Goal: Task Accomplishment & Management: Use online tool/utility

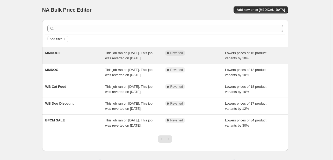
click at [199, 60] on div "Complete Reverted" at bounding box center [195, 56] width 60 height 10
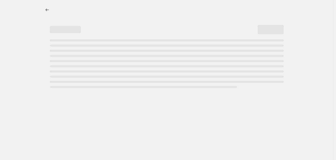
select select "percentage"
select select "collection"
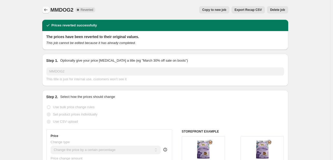
click at [43, 8] on button "Price change jobs" at bounding box center [45, 9] width 7 height 7
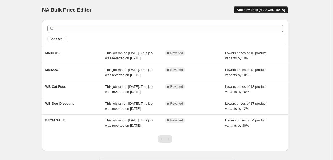
click at [270, 7] on button "Add new price [MEDICAL_DATA]" at bounding box center [261, 9] width 54 height 7
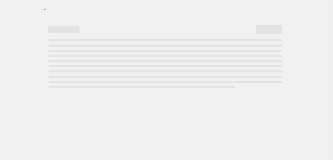
select select "percentage"
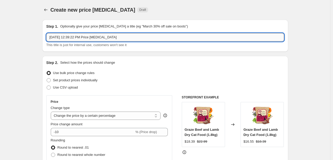
click at [114, 36] on input "Oct 10, 2025, 12:39:22 PM Price change job" at bounding box center [165, 37] width 238 height 8
paste input "Festival Price"
type input "Festival Price"
click at [87, 83] on label "Set product prices individually" at bounding box center [71, 80] width 51 height 7
click at [47, 79] on input "Set product prices individually" at bounding box center [47, 78] width 0 height 0
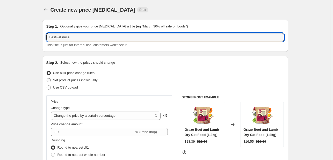
radio input "true"
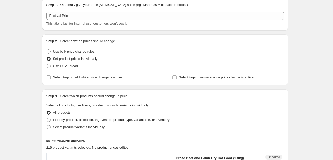
scroll to position [26, 0]
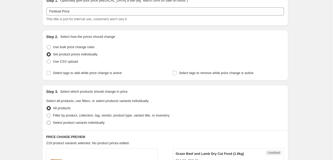
click at [92, 124] on span "Select product variants individually" at bounding box center [79, 123] width 52 height 4
click at [47, 121] on input "Select product variants individually" at bounding box center [47, 121] width 0 height 0
radio input "true"
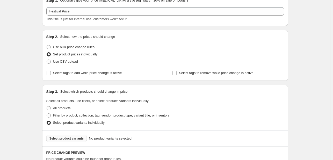
click at [67, 139] on span "Select product variants" at bounding box center [67, 139] width 34 height 4
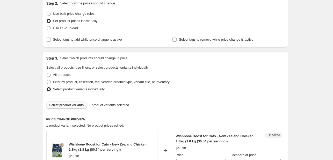
scroll to position [0, 0]
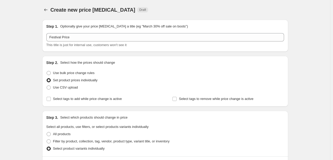
click at [25, 69] on div "Create new price change job. This page is ready Create new price change job Dra…" at bounding box center [165, 162] width 331 height 325
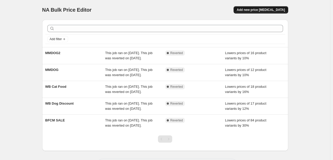
click at [275, 9] on span "Add new price [MEDICAL_DATA]" at bounding box center [261, 10] width 48 height 4
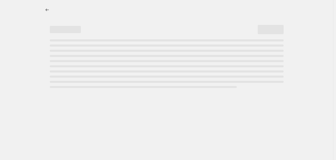
select select "percentage"
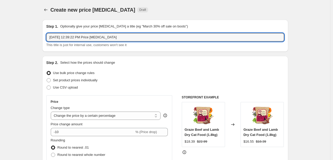
drag, startPoint x: 142, startPoint y: 38, endPoint x: 18, endPoint y: 38, distance: 124.5
paste input "Wishbone Roost Cat 1.8"
type input "Festive Price"
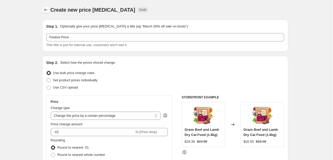
click at [43, 10] on button "Price change jobs" at bounding box center [45, 9] width 7 height 7
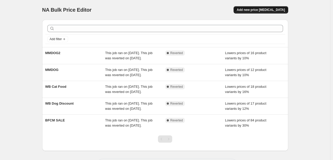
click at [273, 10] on span "Add new price [MEDICAL_DATA]" at bounding box center [261, 10] width 48 height 4
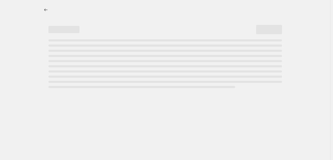
select select "percentage"
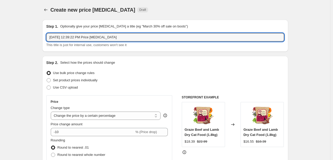
drag, startPoint x: 127, startPoint y: 38, endPoint x: 25, endPoint y: 37, distance: 101.6
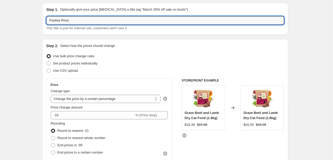
scroll to position [26, 0]
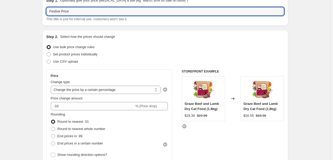
type input "Festive Price"
click at [66, 55] on span "Set product prices individually" at bounding box center [75, 54] width 45 height 4
click at [47, 53] on input "Set product prices individually" at bounding box center [47, 52] width 0 height 0
radio input "true"
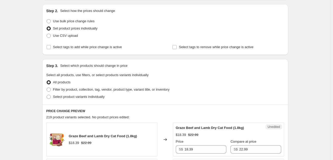
scroll to position [0, 0]
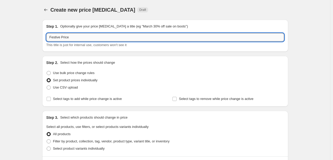
click at [76, 37] on input "Festive Price" at bounding box center [165, 37] width 238 height 8
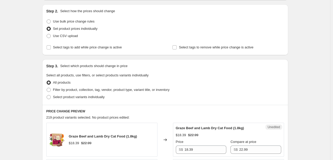
scroll to position [78, 0]
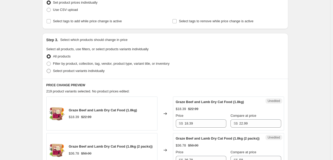
click at [65, 72] on span "Select product variants individually" at bounding box center [79, 71] width 52 height 4
click at [47, 69] on input "Select product variants individually" at bounding box center [47, 69] width 0 height 0
radio input "true"
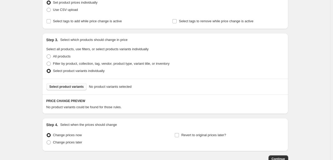
click at [68, 88] on span "Select product variants" at bounding box center [67, 87] width 34 height 4
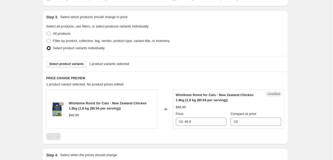
scroll to position [130, 0]
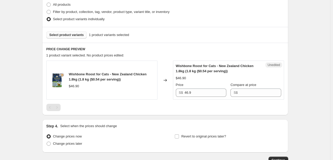
click at [302, 53] on div "Create new price change job. This page is ready Create new price change job Dra…" at bounding box center [165, 32] width 331 height 325
click at [251, 92] on input "Compare at price" at bounding box center [261, 93] width 42 height 8
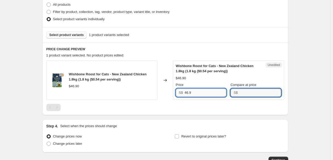
click at [202, 92] on input "46.9" at bounding box center [206, 93] width 42 height 8
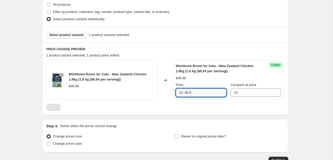
drag, startPoint x: 208, startPoint y: 94, endPoint x: 177, endPoint y: 94, distance: 30.6
click at [177, 94] on div "S$ 46.9" at bounding box center [201, 93] width 51 height 8
type input "28"
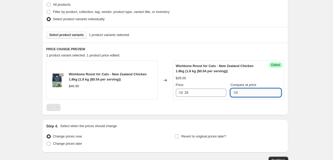
click at [249, 90] on input "Compare at price" at bounding box center [261, 93] width 42 height 8
type input "48.90"
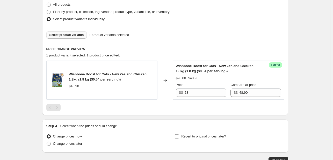
click at [307, 95] on div "Create new price change job. This page is ready Create new price change job Dra…" at bounding box center [165, 32] width 331 height 325
drag, startPoint x: 199, startPoint y: 79, endPoint x: 176, endPoint y: 78, distance: 22.4
click at [176, 78] on div "Success Edited Wishbone Roost for Cats - New Zealand Chicken 1.8kg (1.8 kg ($0.…" at bounding box center [228, 80] width 111 height 39
click at [299, 86] on div "Create new price change job. This page is ready Create new price change job Dra…" at bounding box center [165, 32] width 331 height 325
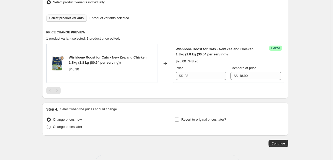
scroll to position [156, 0]
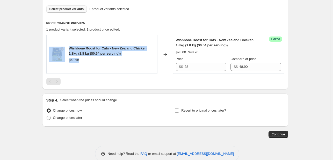
drag, startPoint x: 88, startPoint y: 60, endPoint x: 65, endPoint y: 60, distance: 23.1
click at [65, 60] on div "Wishbone Roost for Cats - New Zealand Chicken 1.8kg (1.8 kg ($0.54 per serving)…" at bounding box center [101, 54] width 111 height 39
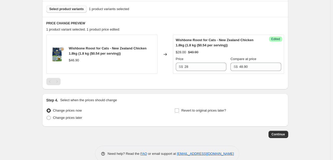
click at [315, 71] on div "Create new price change job. This page is ready Create new price change job Dra…" at bounding box center [165, 6] width 331 height 325
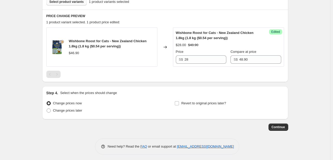
scroll to position [165, 0]
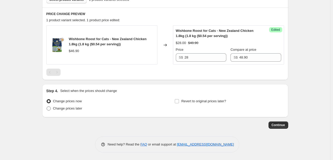
click at [69, 109] on span "Change prices later" at bounding box center [67, 109] width 29 height 4
click at [47, 107] on input "Change prices later" at bounding box center [47, 107] width 0 height 0
radio input "true"
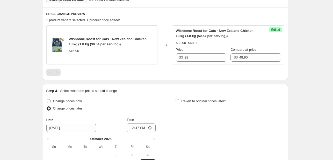
scroll to position [217, 0]
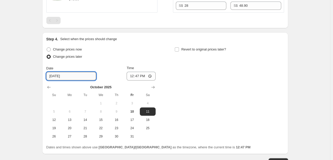
click at [75, 77] on input "[DATE]" at bounding box center [71, 76] width 50 height 8
click at [148, 112] on span "11" at bounding box center [147, 112] width 11 height 4
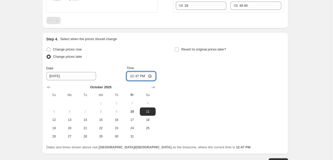
click at [132, 77] on input "12:47" at bounding box center [141, 76] width 29 height 9
click at [138, 77] on input "12:47" at bounding box center [141, 76] width 29 height 9
click at [142, 77] on input "12:00" at bounding box center [141, 76] width 29 height 9
type input "00:00"
click at [184, 49] on span "Revert to original prices later?" at bounding box center [204, 49] width 45 height 4
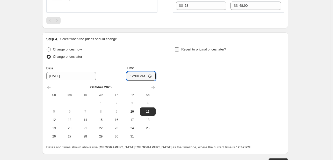
click at [179, 49] on input "Revert to original prices later?" at bounding box center [177, 49] width 4 height 4
checkbox input "true"
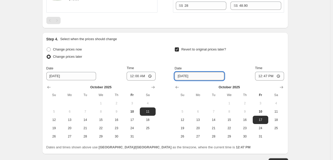
click at [205, 75] on input "[DATE]" at bounding box center [200, 76] width 50 height 8
click at [188, 122] on button "12" at bounding box center [183, 120] width 16 height 8
type input "[DATE]"
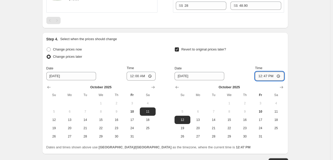
click at [261, 76] on input "12:47" at bounding box center [269, 76] width 29 height 9
click at [264, 80] on input "16:04" at bounding box center [269, 76] width 29 height 9
click at [262, 76] on input "16:04" at bounding box center [269, 76] width 29 height 9
type input "23:59"
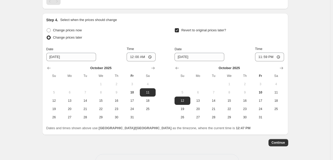
scroll to position [254, 0]
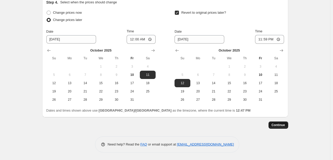
click at [282, 124] on span "Continue" at bounding box center [278, 125] width 13 height 4
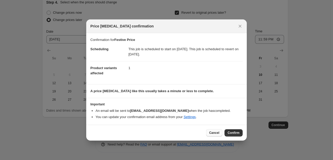
click at [218, 134] on span "Cancel" at bounding box center [215, 133] width 10 height 4
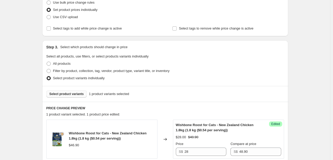
scroll to position [0, 0]
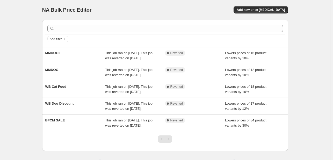
click at [317, 71] on div "NA Bulk Price Editor. This page is ready NA Bulk Price Editor Add new price [ME…" at bounding box center [165, 91] width 331 height 183
click at [274, 11] on span "Add new price [MEDICAL_DATA]" at bounding box center [261, 10] width 48 height 4
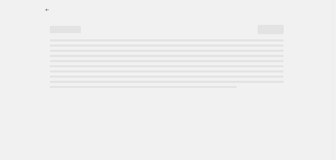
select select "percentage"
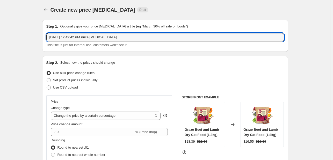
drag, startPoint x: 131, startPoint y: 36, endPoint x: 32, endPoint y: 37, distance: 99.3
type input "FESTIVE PRICE"
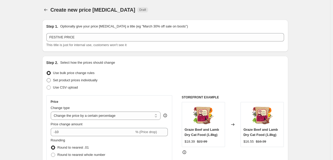
click at [88, 81] on span "Set product prices individually" at bounding box center [75, 80] width 45 height 4
click at [47, 79] on input "Set product prices individually" at bounding box center [47, 78] width 0 height 0
radio input "true"
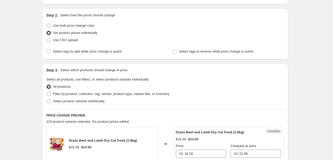
scroll to position [52, 0]
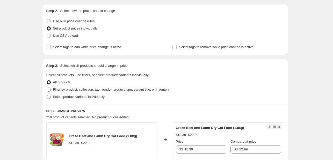
click at [86, 98] on span "Select product variants individually" at bounding box center [79, 97] width 52 height 4
click at [47, 95] on input "Select product variants individually" at bounding box center [47, 95] width 0 height 0
radio input "true"
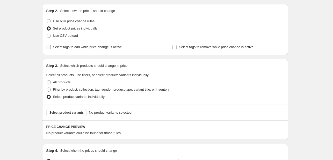
click at [82, 48] on span "Select tags to add while price change is active" at bounding box center [87, 47] width 69 height 4
click at [51, 48] on input "Select tags to add while price change is active" at bounding box center [49, 47] width 4 height 4
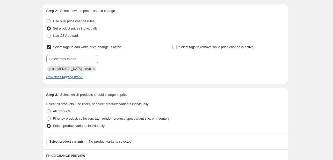
click at [82, 48] on span "Select tags to add while price change is active" at bounding box center [87, 47] width 69 height 4
click at [51, 48] on input "Select tags to add while price change is active" at bounding box center [49, 47] width 4 height 4
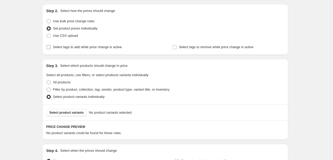
click at [82, 48] on span "Select tags to add while price change is active" at bounding box center [87, 47] width 69 height 4
click at [51, 48] on input "Select tags to add while price change is active" at bounding box center [49, 47] width 4 height 4
checkbox input "true"
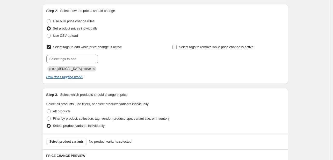
click at [199, 46] on span "Select tags to remove while price change is active" at bounding box center [216, 47] width 75 height 4
click at [177, 46] on input "Select tags to remove while price change is active" at bounding box center [175, 47] width 4 height 4
click at [199, 46] on span "Select tags to remove while price change is active" at bounding box center [216, 47] width 75 height 4
click at [177, 46] on input "Select tags to remove while price change is active" at bounding box center [175, 47] width 4 height 4
checkbox input "false"
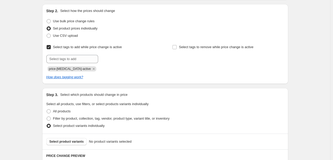
click at [84, 47] on span "Select tags to add while price change is active" at bounding box center [87, 47] width 69 height 4
click at [51, 47] on input "Select tags to add while price change is active" at bounding box center [49, 47] width 4 height 4
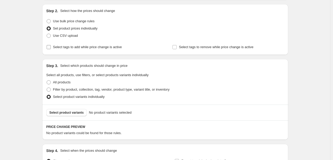
click at [108, 49] on span "Select tags to add while price change is active" at bounding box center [87, 47] width 69 height 4
click at [51, 49] on input "Select tags to add while price change is active" at bounding box center [49, 47] width 4 height 4
checkbox input "true"
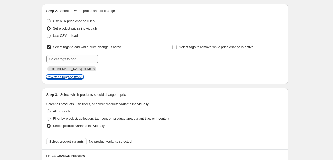
click at [72, 76] on icon "How does tagging work?" at bounding box center [64, 77] width 37 height 4
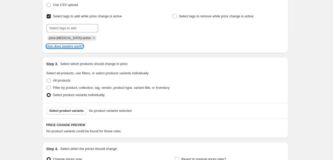
scroll to position [104, 0]
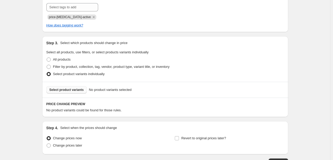
click at [69, 92] on span "Select product variants" at bounding box center [67, 90] width 34 height 4
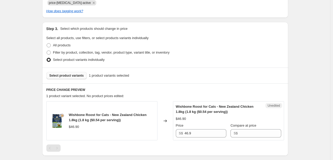
scroll to position [130, 0]
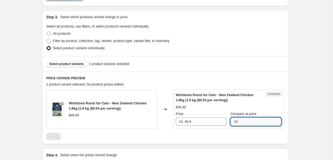
click at [252, 122] on input "Compare at price" at bounding box center [261, 122] width 42 height 8
type input "48.90"
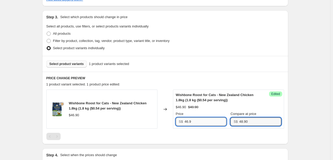
click at [211, 121] on input "46.9" at bounding box center [206, 122] width 42 height 8
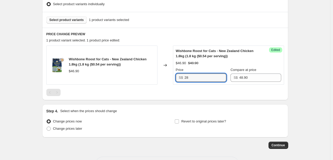
scroll to position [168, 0]
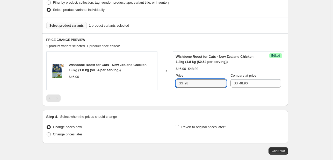
type input "28"
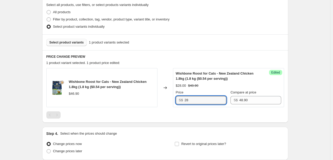
scroll to position [142, 0]
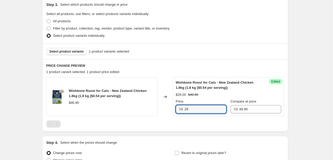
click at [74, 52] on span "Select product variants" at bounding box center [67, 52] width 34 height 4
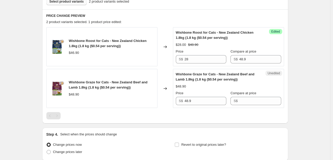
scroll to position [194, 0]
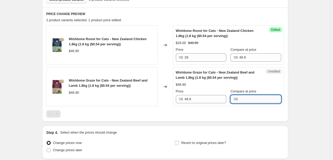
click at [254, 96] on input "Compare at price" at bounding box center [261, 99] width 42 height 8
type input "48.90"
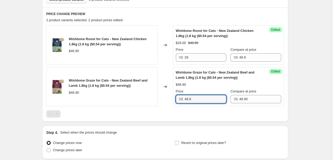
drag, startPoint x: 204, startPoint y: 101, endPoint x: 174, endPoint y: 102, distance: 30.4
click at [174, 102] on div "Wishbone Graze for Cats - New Zealand Beef and Lamb 1.8kg (1.8 kg ($0.54 per se…" at bounding box center [165, 86] width 238 height 39
type input "28"
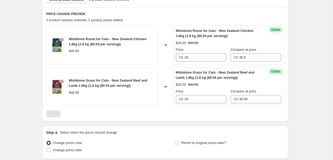
click at [304, 95] on div "Create new price [MEDICAL_DATA]. This page is ready Create new price [MEDICAL_D…" at bounding box center [165, 4] width 331 height 396
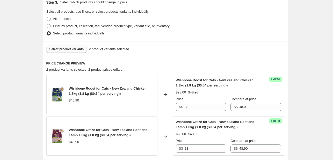
scroll to position [142, 0]
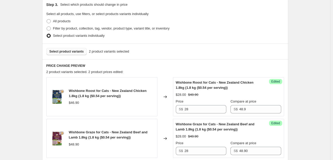
click at [74, 53] on span "Select product variants" at bounding box center [67, 52] width 34 height 4
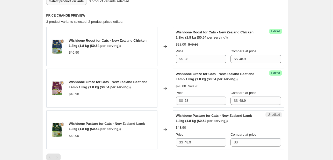
scroll to position [220, 0]
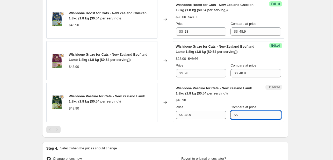
click at [253, 115] on input "Compare at price" at bounding box center [261, 115] width 42 height 8
type input "48.90"
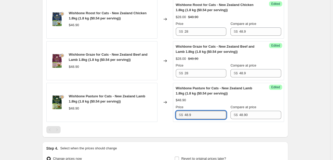
drag, startPoint x: 211, startPoint y: 113, endPoint x: 164, endPoint y: 120, distance: 47.1
click at [165, 119] on div "Wishbone Pasture for Cats - New Zealand Lamb 1.8kg (1.8 kg ($0.54 per serving))…" at bounding box center [165, 102] width 238 height 39
type input "28"
click at [198, 133] on div "PRICE CHANGE PREVIEW 3 product variants selected. 3 product prices edited: Wish…" at bounding box center [165, 60] width 246 height 156
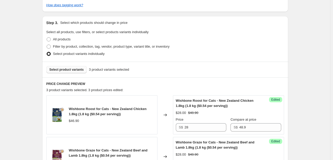
scroll to position [96, 0]
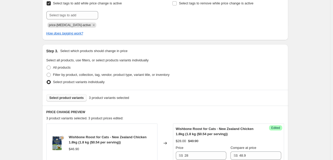
click at [71, 98] on span "Select product variants" at bounding box center [67, 98] width 34 height 4
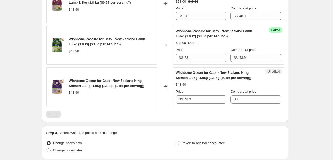
scroll to position [303, 0]
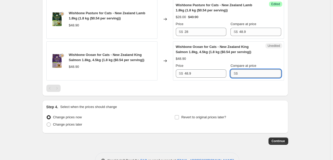
click at [252, 74] on input "Compare at price" at bounding box center [261, 73] width 42 height 8
type input "48.90"
click at [192, 72] on input "48.9" at bounding box center [206, 73] width 42 height 8
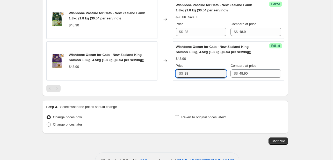
type input "28"
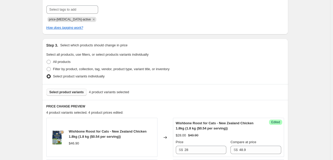
scroll to position [96, 0]
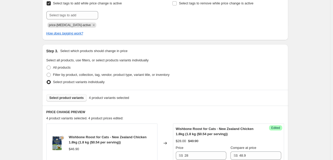
click at [78, 97] on span "Select product variants" at bounding box center [67, 98] width 34 height 4
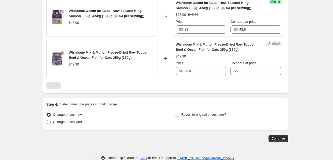
scroll to position [360, 0]
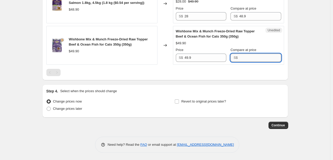
click at [242, 55] on input "Compare at price" at bounding box center [261, 58] width 42 height 8
type input "49.90"
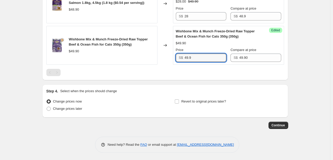
drag, startPoint x: 165, startPoint y: 57, endPoint x: 147, endPoint y: 61, distance: 19.1
click at [147, 61] on div "Wishbone Mix & Munch Freeze-Dried Raw Topper Beef & Ocean Fish for Cats 350g (3…" at bounding box center [165, 45] width 238 height 39
type input "30"
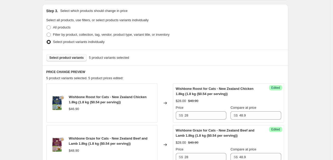
scroll to position [101, 0]
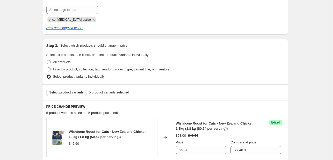
click at [69, 93] on span "Select product variants" at bounding box center [67, 92] width 34 height 4
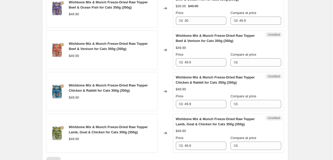
scroll to position [360, 0]
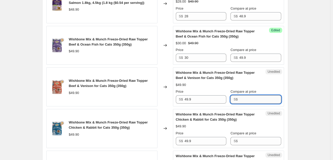
click at [246, 96] on input "Compare at price" at bounding box center [261, 99] width 42 height 8
type input "49.90"
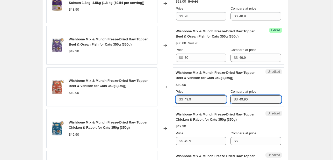
drag, startPoint x: 172, startPoint y: 101, endPoint x: 148, endPoint y: 103, distance: 23.4
click at [148, 103] on div "Wishbone Mix & Munch Freeze-Dried Raw Topper Beef & Venison for Cats 350g (350g…" at bounding box center [165, 86] width 238 height 39
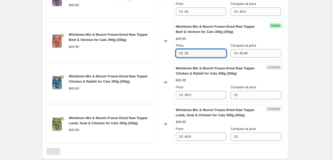
scroll to position [412, 0]
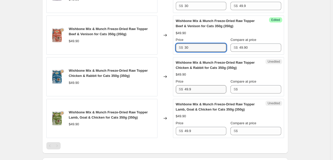
type input "30"
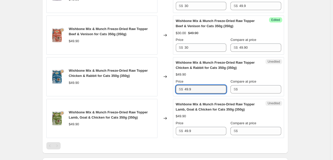
drag, startPoint x: 192, startPoint y: 90, endPoint x: 166, endPoint y: 88, distance: 26.3
click at [166, 88] on div "Wishbone Mix & Munch Freeze-Dried Raw Topper Chicken & Rabbit for Cats 350g (35…" at bounding box center [165, 76] width 238 height 39
type input "30"
click at [246, 88] on input "Compare at price" at bounding box center [261, 89] width 42 height 8
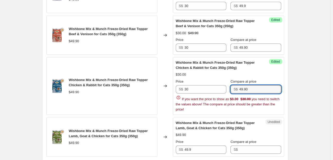
type input "49.90"
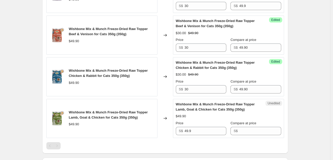
drag, startPoint x: 196, startPoint y: 129, endPoint x: 182, endPoint y: 130, distance: 14.3
click at [182, 130] on div "S$ 49.9" at bounding box center [201, 131] width 51 height 8
type input "30"
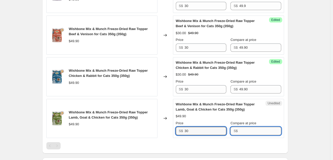
click at [252, 133] on input "Compare at price" at bounding box center [261, 131] width 42 height 8
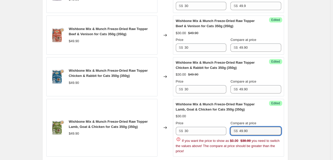
type input "49.90"
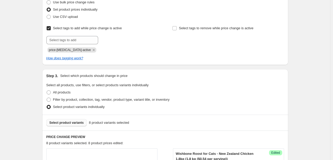
scroll to position [96, 0]
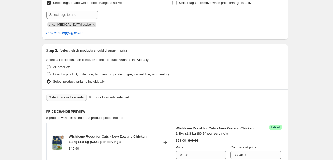
click at [60, 98] on span "Select product variants" at bounding box center [67, 97] width 34 height 4
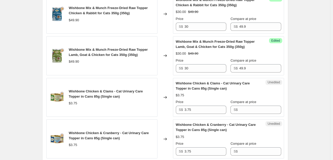
scroll to position [481, 0]
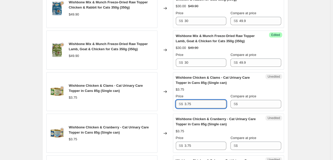
drag, startPoint x: 198, startPoint y: 104, endPoint x: 188, endPoint y: 103, distance: 10.0
click at [188, 103] on input "3.75" at bounding box center [206, 104] width 42 height 8
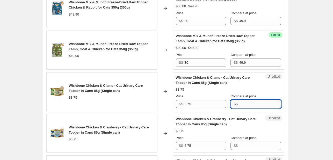
click at [257, 104] on input "Compare at price" at bounding box center [261, 104] width 42 height 8
type input "3.50"
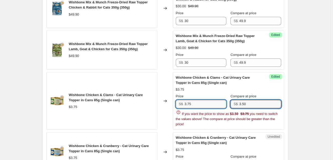
click at [211, 100] on input "3.75" at bounding box center [206, 104] width 42 height 8
paste input "1.80"
type input "1.80"
click at [292, 97] on div "Create new price [MEDICAL_DATA]. This page is ready Create new price [MEDICAL_D…" at bounding box center [165, 18] width 259 height 999
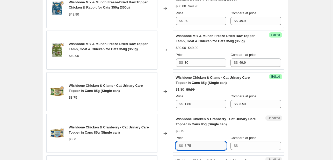
click at [199, 145] on input "3.75" at bounding box center [206, 146] width 42 height 8
paste input "1.80"
type input "1.80"
click at [247, 147] on input "Compare at price" at bounding box center [261, 146] width 42 height 8
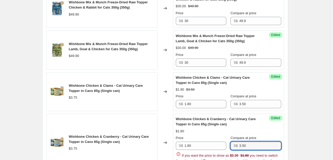
type input "3.50"
click at [306, 124] on div "Create new price [MEDICAL_DATA]. This page is ready Create new price [MEDICAL_D…" at bounding box center [165, 18] width 331 height 999
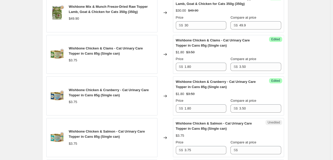
scroll to position [533, 0]
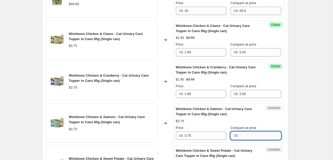
click at [245, 134] on input "Compare at price" at bounding box center [261, 136] width 42 height 8
type input "3.50"
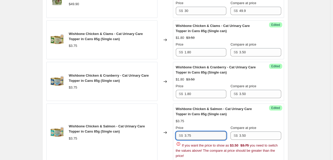
click at [208, 132] on input "3.75" at bounding box center [206, 136] width 42 height 8
paste input "1.80"
type input "1.80"
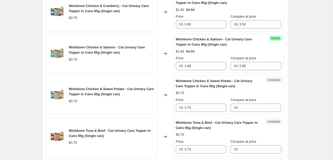
scroll to position [610, 0]
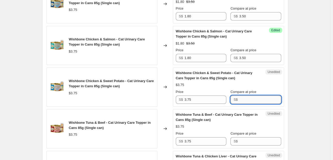
click at [259, 99] on input "Compare at price" at bounding box center [261, 100] width 42 height 8
type input "3.50"
click at [206, 99] on input "3.75" at bounding box center [206, 100] width 42 height 8
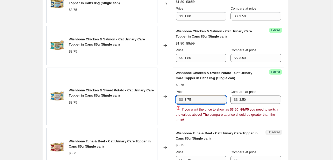
paste input "1.80"
type input "1.80"
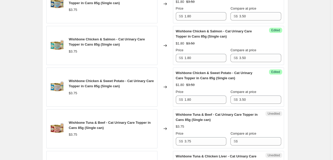
click at [257, 140] on input "Compare at price" at bounding box center [261, 141] width 42 height 8
type input "3.50"
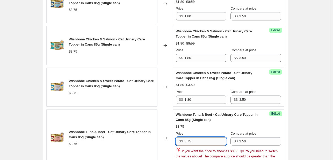
click at [204, 138] on input "3.75" at bounding box center [206, 141] width 42 height 8
paste input "1.80"
type input "1.80"
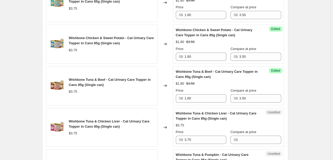
scroll to position [662, 0]
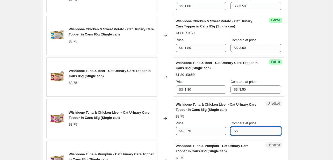
click at [249, 128] on input "Compare at price" at bounding box center [261, 131] width 42 height 8
type input "3.50"
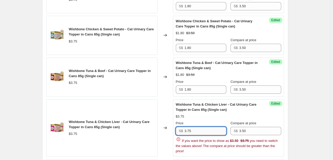
click at [205, 133] on input "3.75" at bounding box center [206, 131] width 42 height 8
paste input "1.80"
type input "1.80"
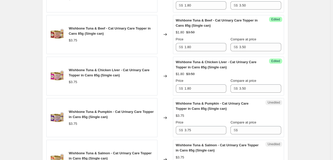
scroll to position [714, 0]
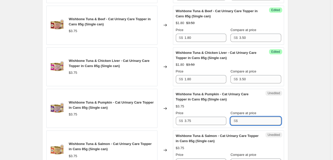
click at [256, 119] on input "Compare at price" at bounding box center [261, 121] width 42 height 8
type input "3.50"
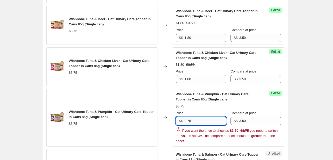
click at [209, 120] on input "3.75" at bounding box center [206, 121] width 42 height 8
paste input "1.80"
type input "1.80"
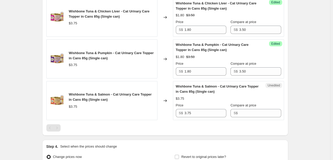
scroll to position [766, 0]
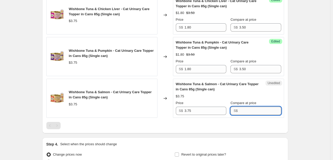
click at [260, 109] on input "Compare at price" at bounding box center [261, 111] width 42 height 8
type input "3.50"
click at [207, 112] on input "3.75" at bounding box center [206, 111] width 42 height 8
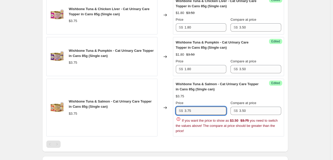
paste input "1.80"
type input "1.80"
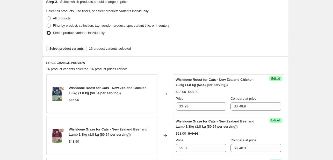
scroll to position [144, 0]
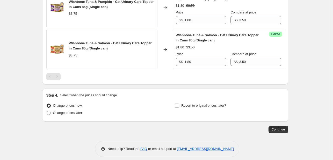
scroll to position [818, 0]
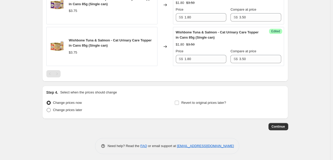
click at [78, 108] on span "Change prices later" at bounding box center [67, 110] width 29 height 4
click at [47, 108] on input "Change prices later" at bounding box center [47, 108] width 0 height 0
radio input "true"
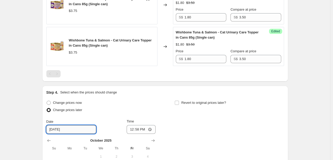
click at [76, 125] on input "[DATE]" at bounding box center [71, 129] width 50 height 8
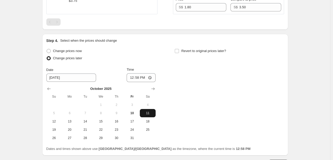
click at [148, 111] on span "11" at bounding box center [147, 113] width 11 height 4
click at [134, 76] on input "12:58" at bounding box center [141, 77] width 29 height 9
click at [139, 76] on input "12:58" at bounding box center [141, 77] width 29 height 9
click at [144, 77] on input "12:00" at bounding box center [141, 77] width 29 height 9
type input "00:00"
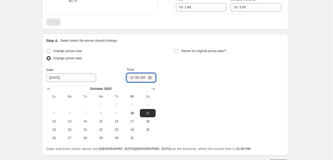
click at [184, 98] on div "Change prices now Change prices later Date [DATE] Time 00:00 [DATE] Su Mo Tu We…" at bounding box center [165, 94] width 238 height 95
click at [185, 50] on span "Revert to original prices later?" at bounding box center [204, 51] width 45 height 4
click at [179, 50] on input "Revert to original prices later?" at bounding box center [177, 51] width 4 height 4
checkbox input "true"
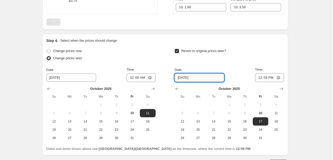
click at [200, 77] on input "[DATE]" at bounding box center [200, 78] width 50 height 8
click at [186, 121] on span "12" at bounding box center [182, 122] width 11 height 4
type input "[DATE]"
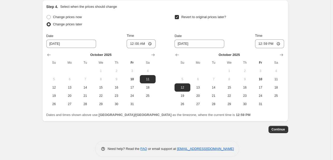
scroll to position [906, 0]
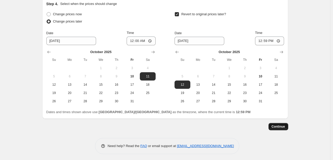
click at [282, 125] on span "Continue" at bounding box center [278, 127] width 13 height 4
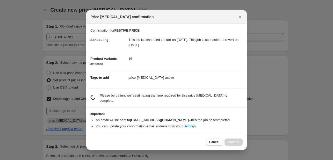
scroll to position [0, 0]
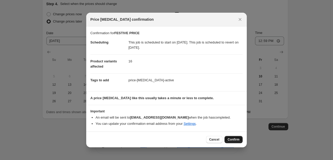
click at [233, 141] on span "Confirm" at bounding box center [234, 140] width 12 height 4
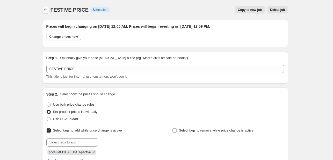
click at [45, 10] on icon "Price change jobs" at bounding box center [45, 9] width 5 height 5
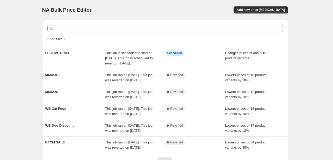
click at [306, 89] on div "NA Bulk Price Editor. This page is ready NA Bulk Price Editor Add new price [ME…" at bounding box center [165, 102] width 331 height 205
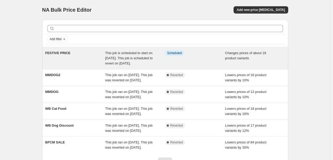
click at [201, 65] on div "Info Scheduled" at bounding box center [195, 59] width 60 height 16
